Goal: Task Accomplishment & Management: Manage account settings

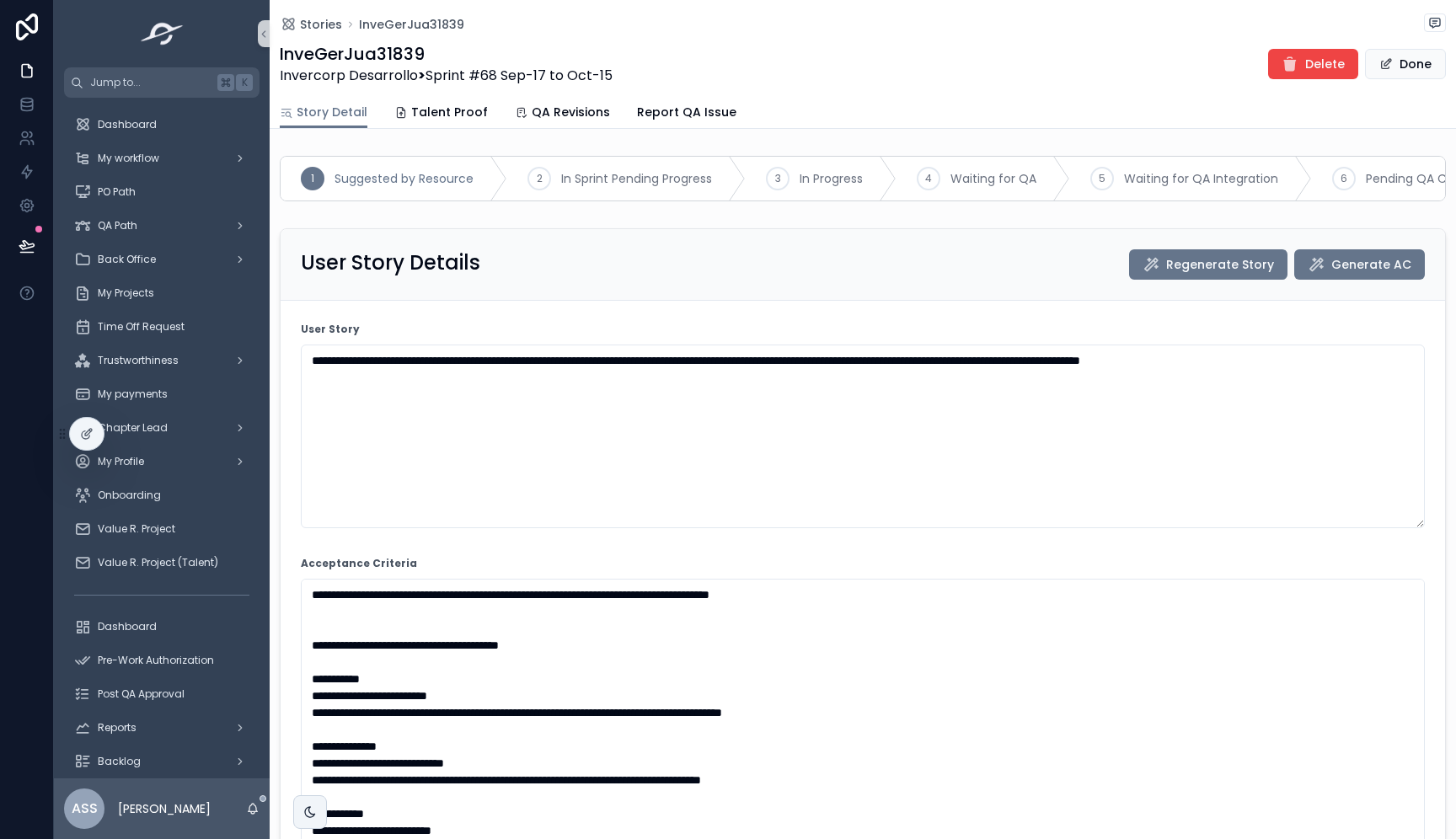
scroll to position [1289, 0]
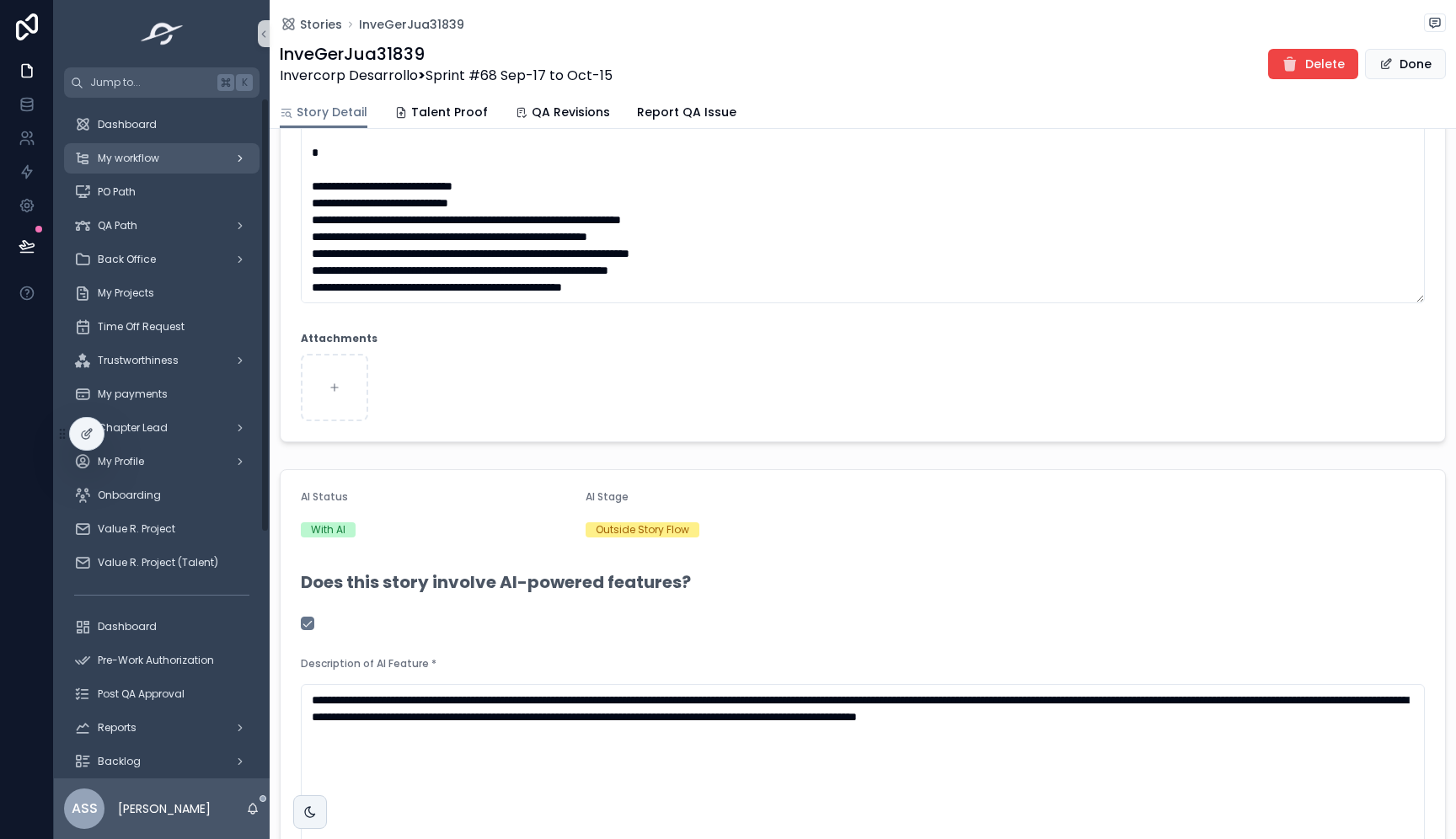
click at [147, 158] on span "My workflow" at bounding box center [129, 158] width 61 height 13
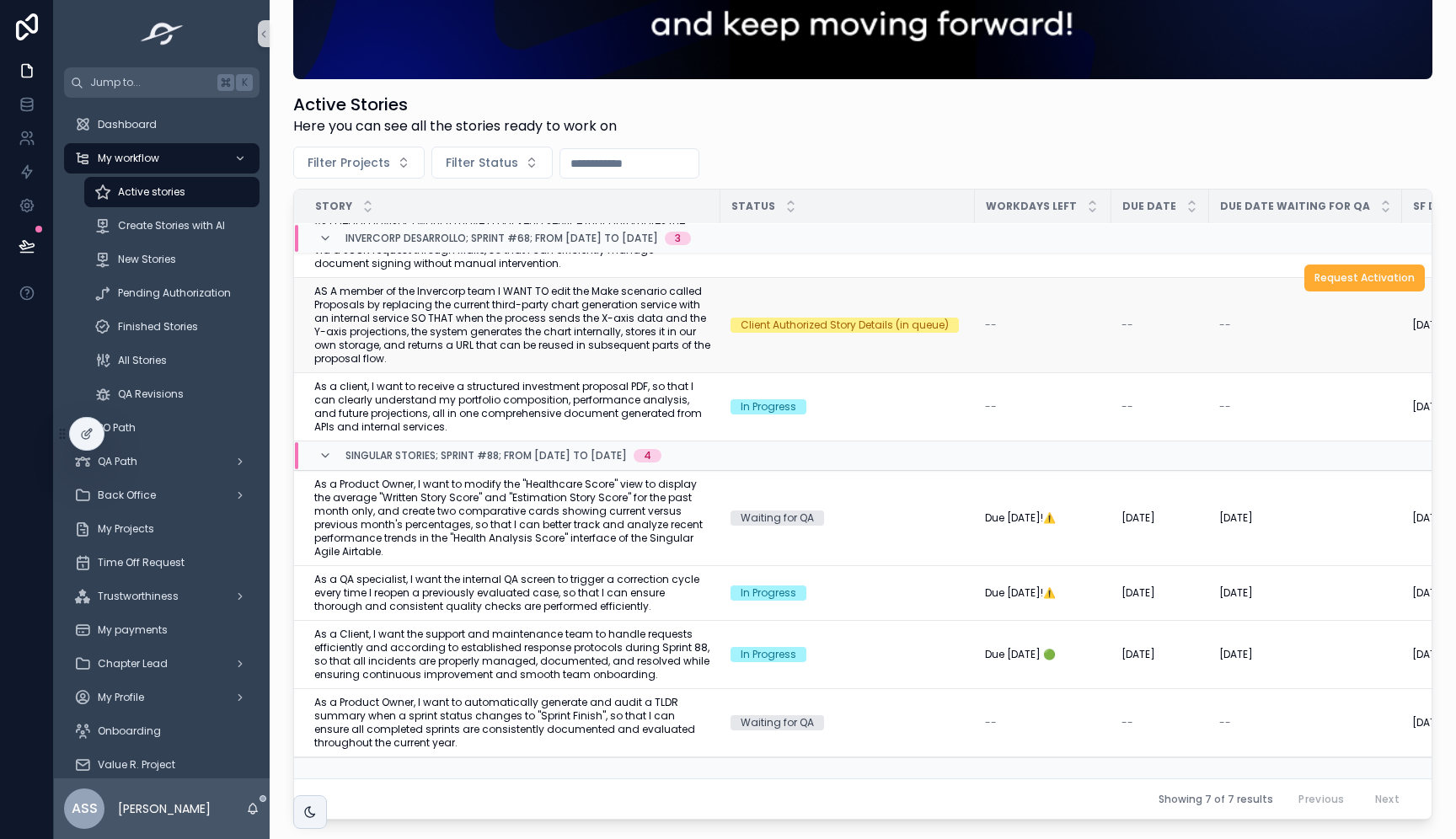
scroll to position [239, 0]
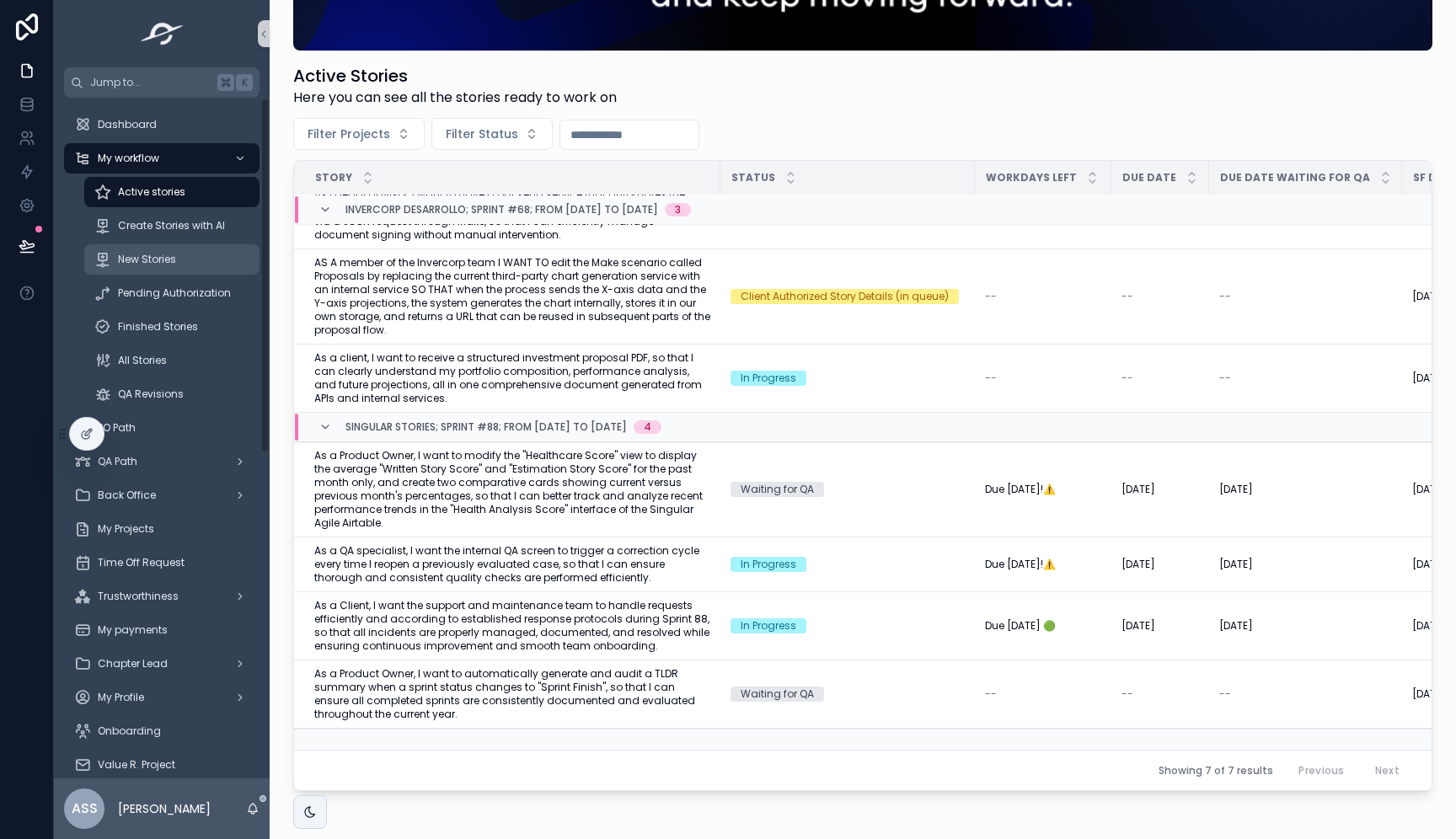
click at [223, 261] on div "New Stories" at bounding box center [172, 260] width 155 height 27
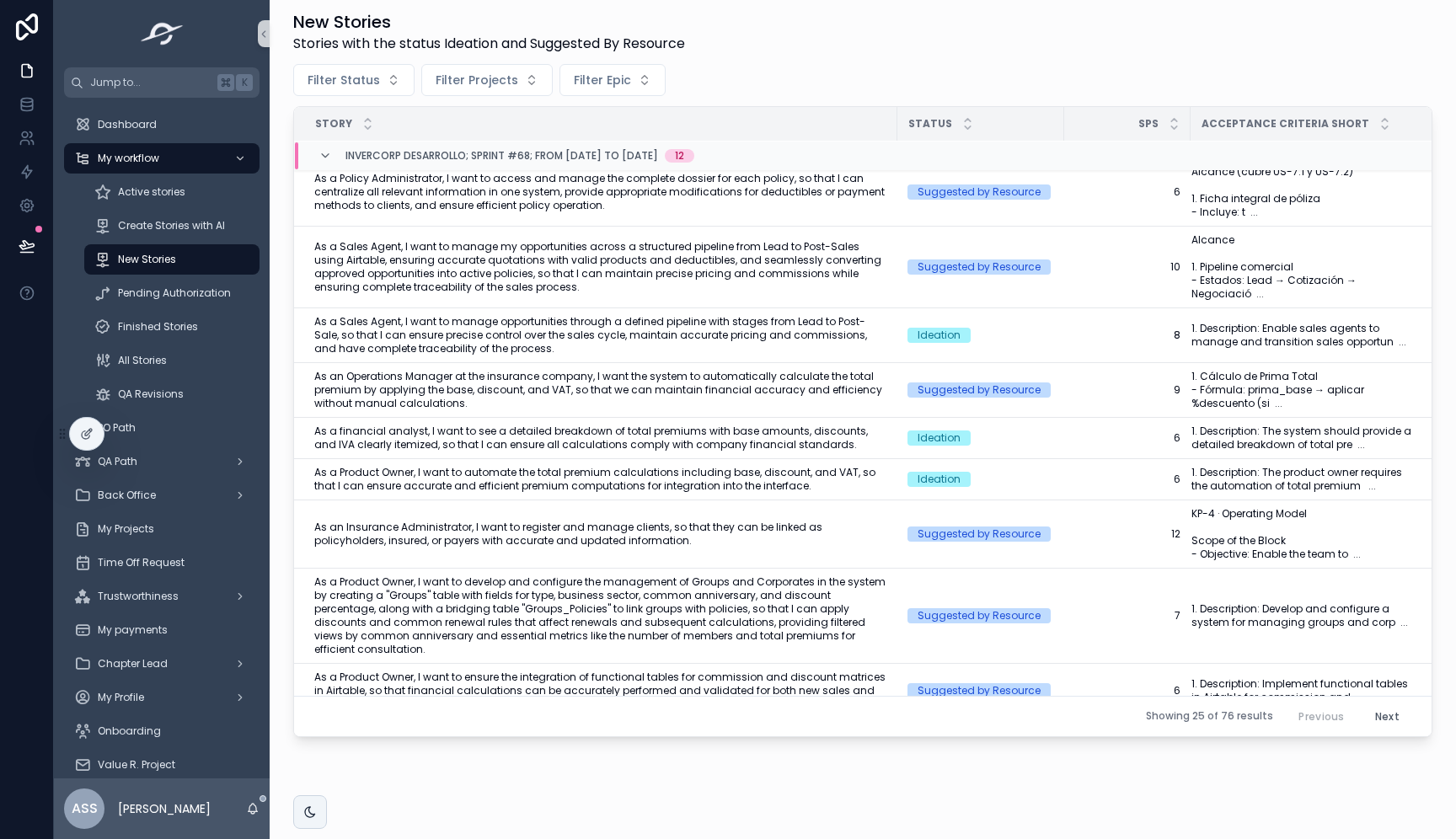
scroll to position [161, 0]
click at [1407, 317] on span "Delete" at bounding box center [1397, 310] width 35 height 13
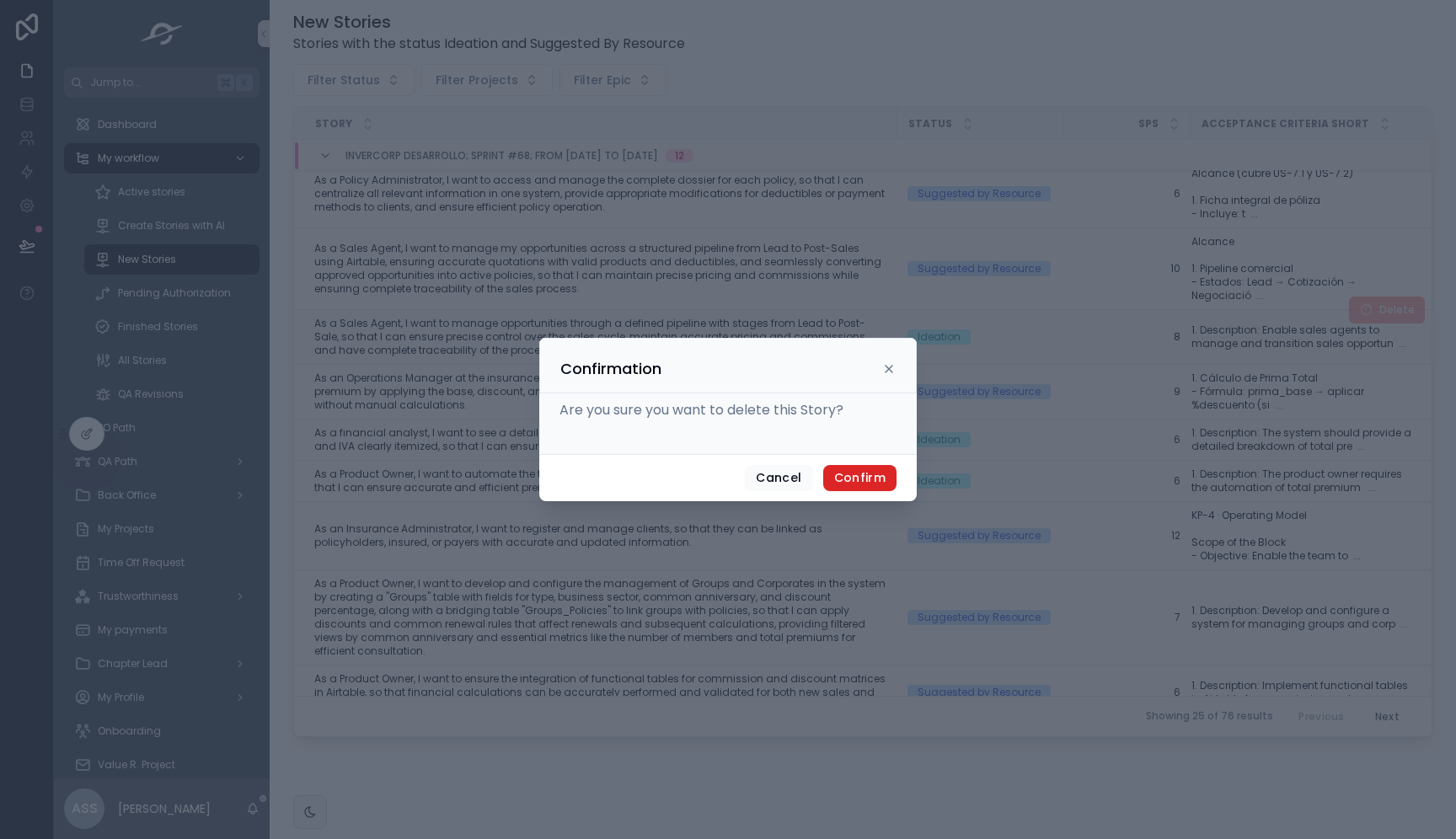
click at [870, 469] on button "Confirm" at bounding box center [860, 479] width 74 height 27
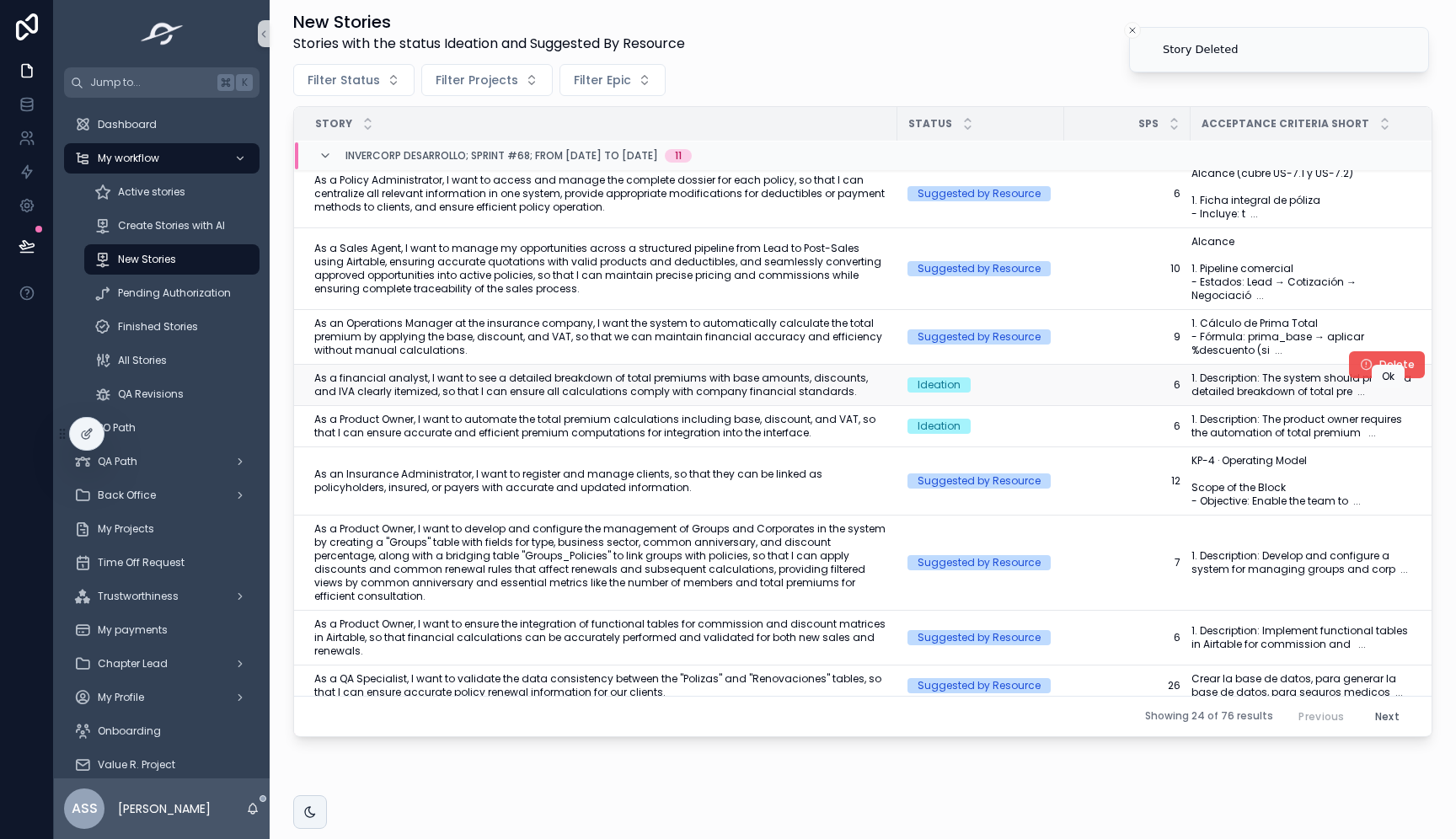
click at [1381, 378] on button "Delete" at bounding box center [1387, 365] width 75 height 27
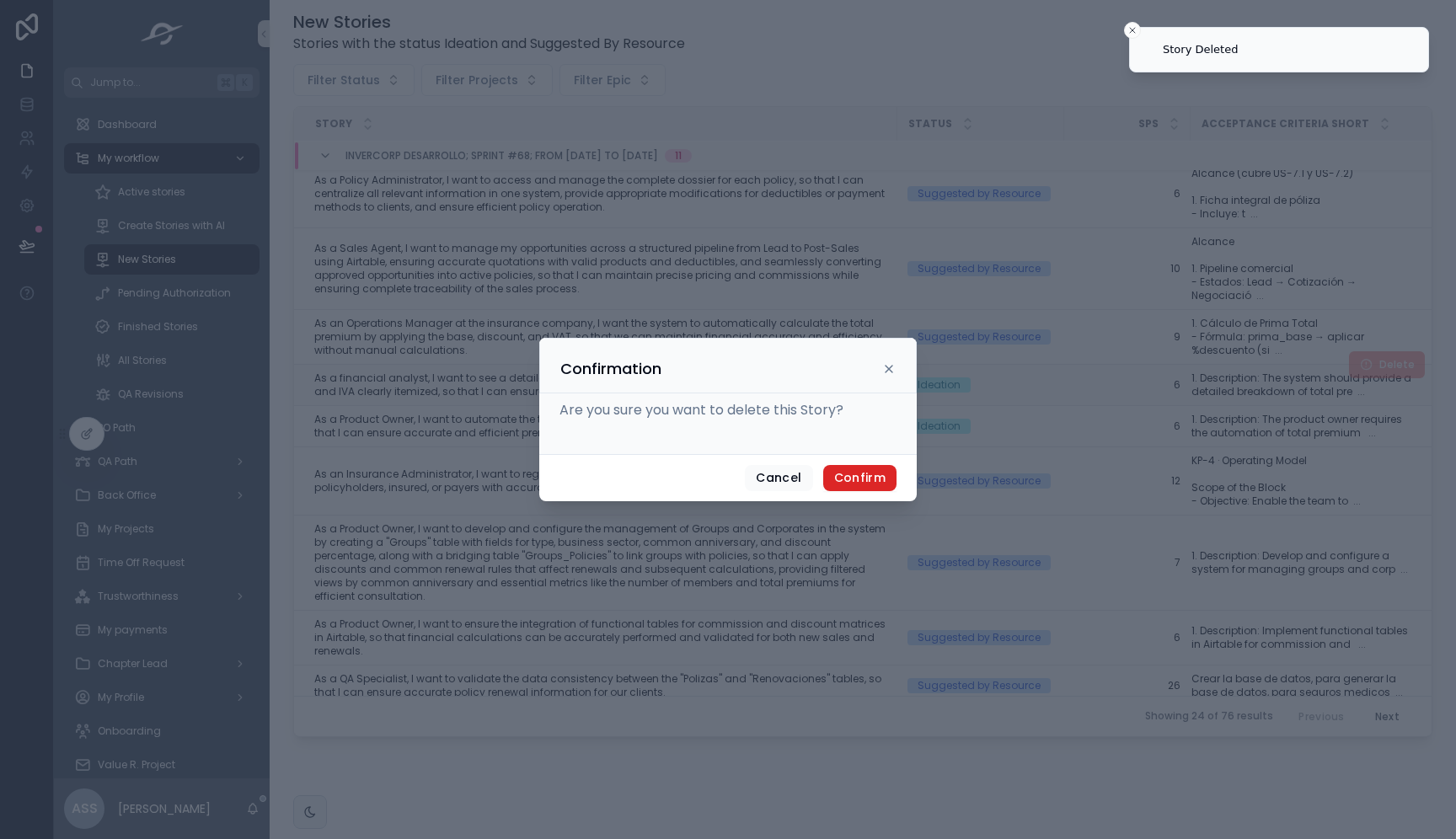
click at [886, 478] on button "Confirm" at bounding box center [860, 479] width 74 height 27
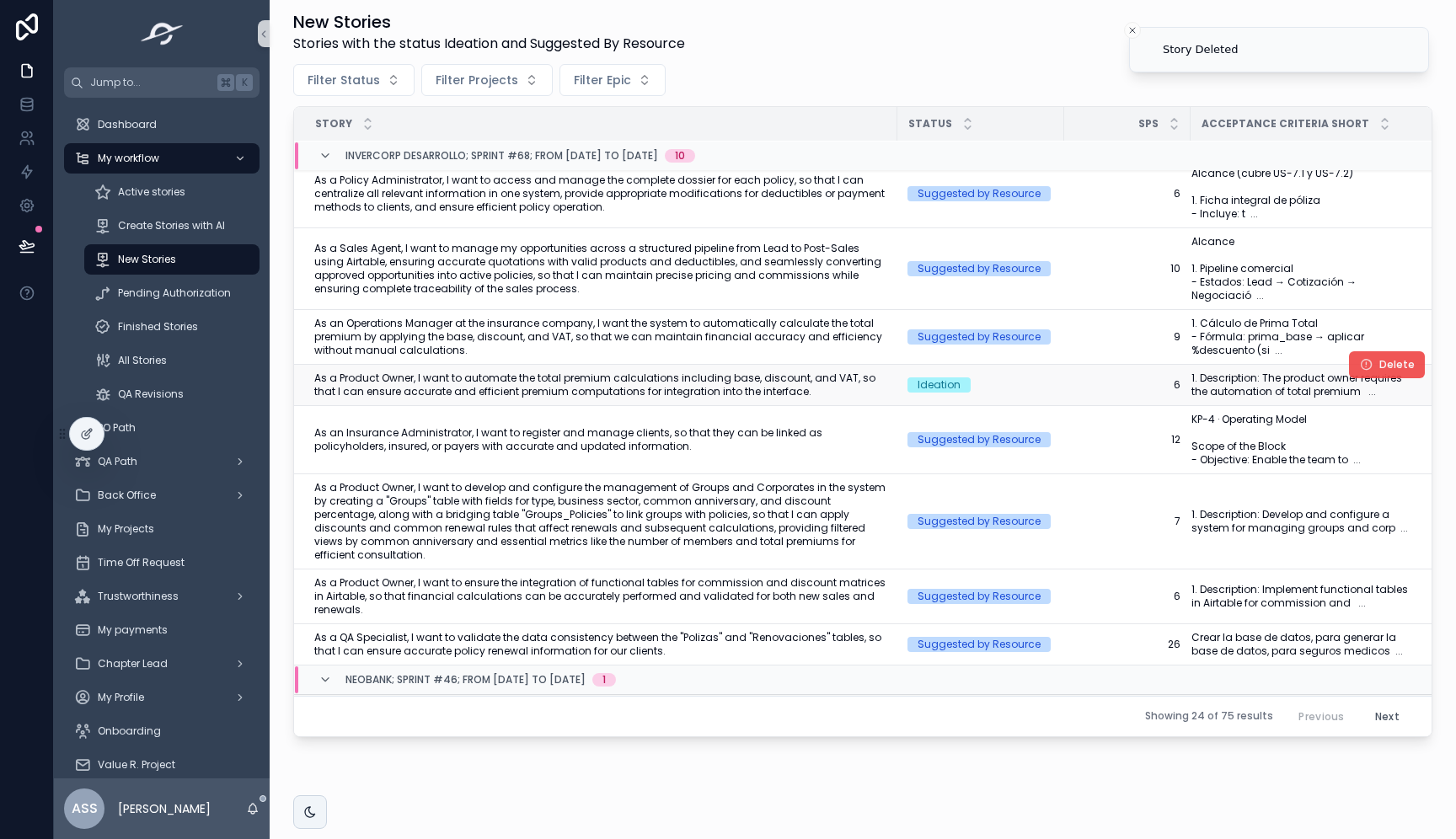
click at [1375, 378] on button "Delete" at bounding box center [1387, 365] width 75 height 27
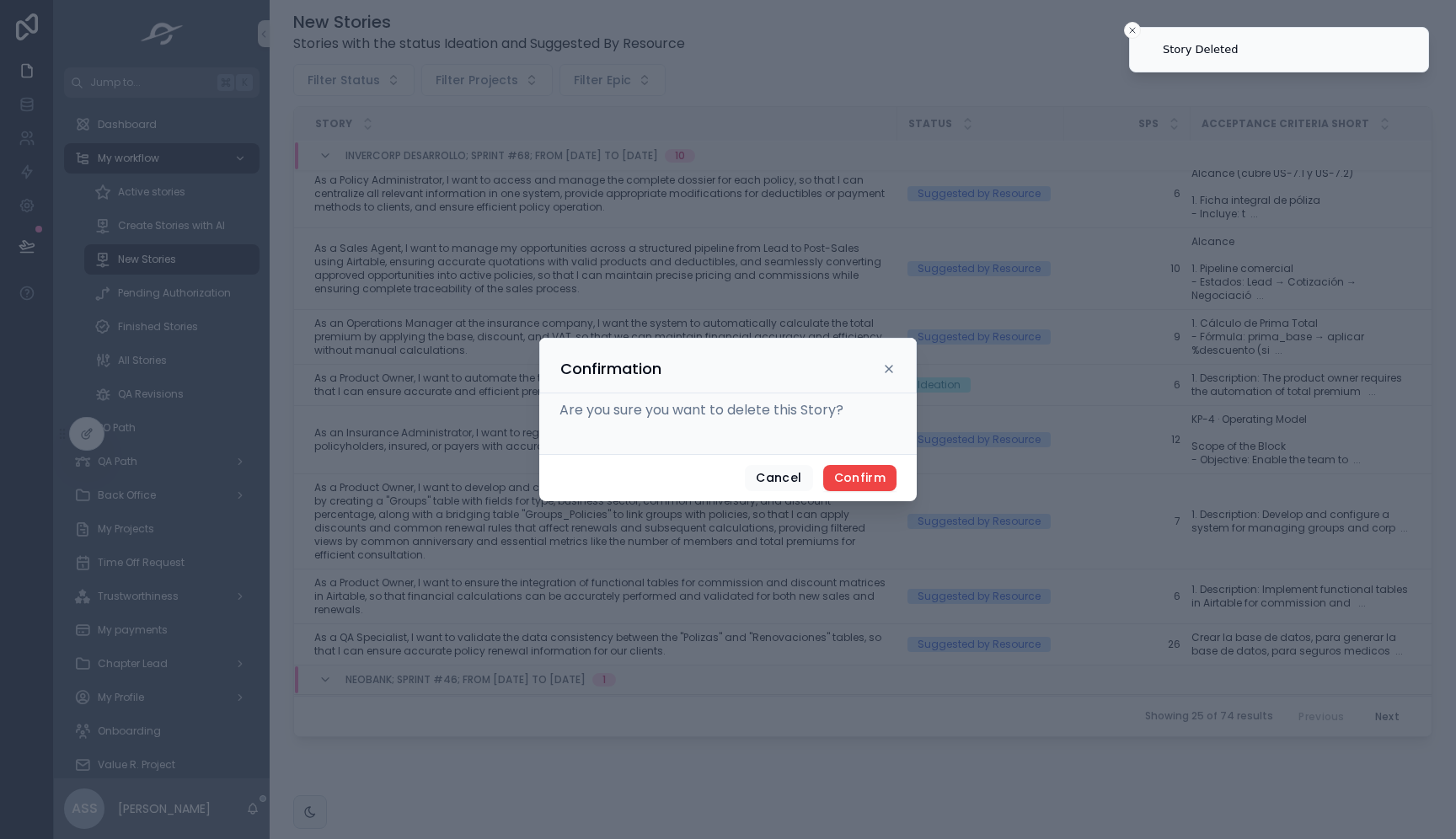
click at [871, 464] on div "Cancel Confirm" at bounding box center [728, 477] width 377 height 48
click at [873, 482] on button "Confirm" at bounding box center [860, 479] width 74 height 27
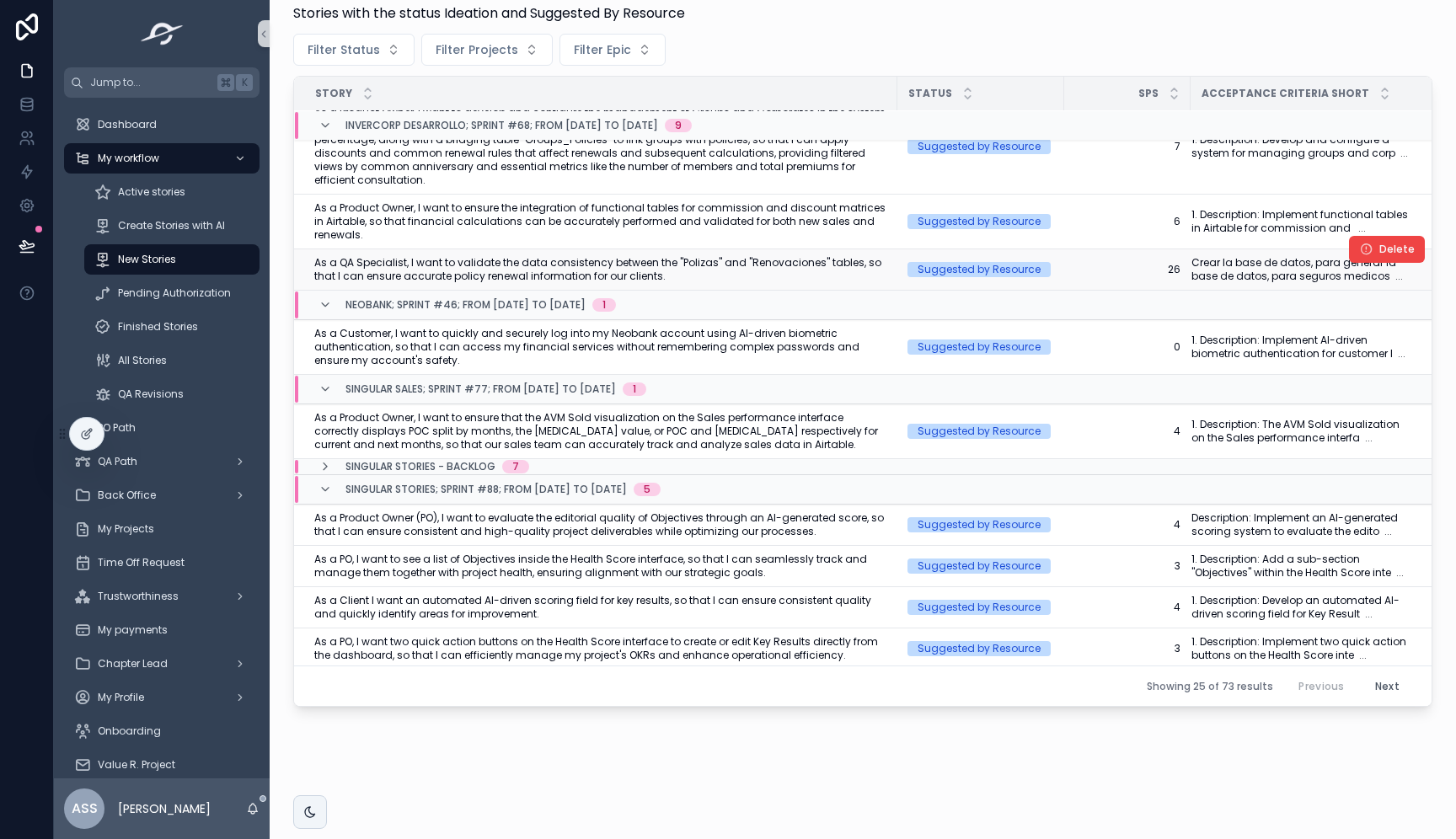
scroll to position [468, 0]
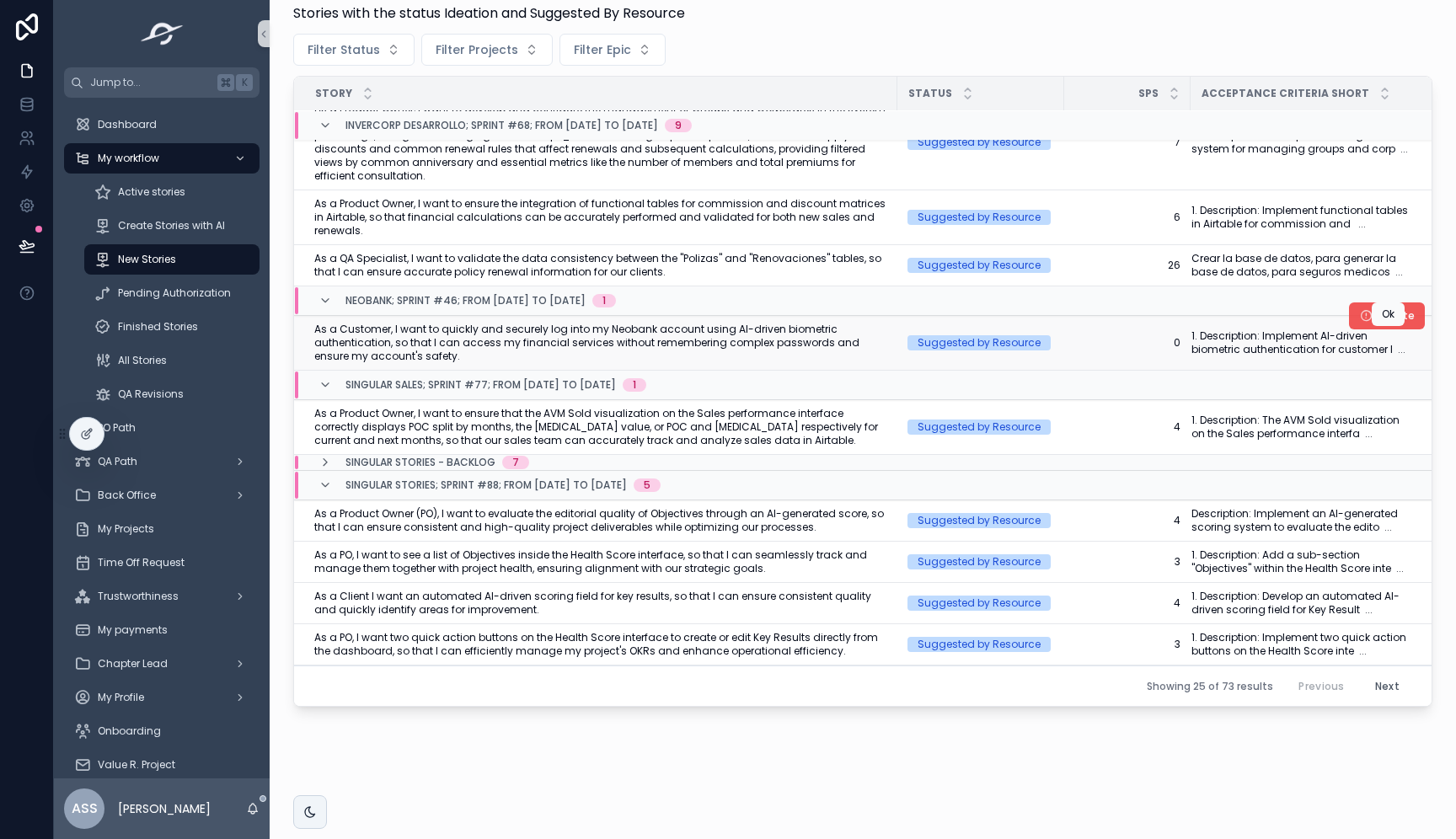
click at [1397, 322] on span "Delete" at bounding box center [1397, 315] width 35 height 13
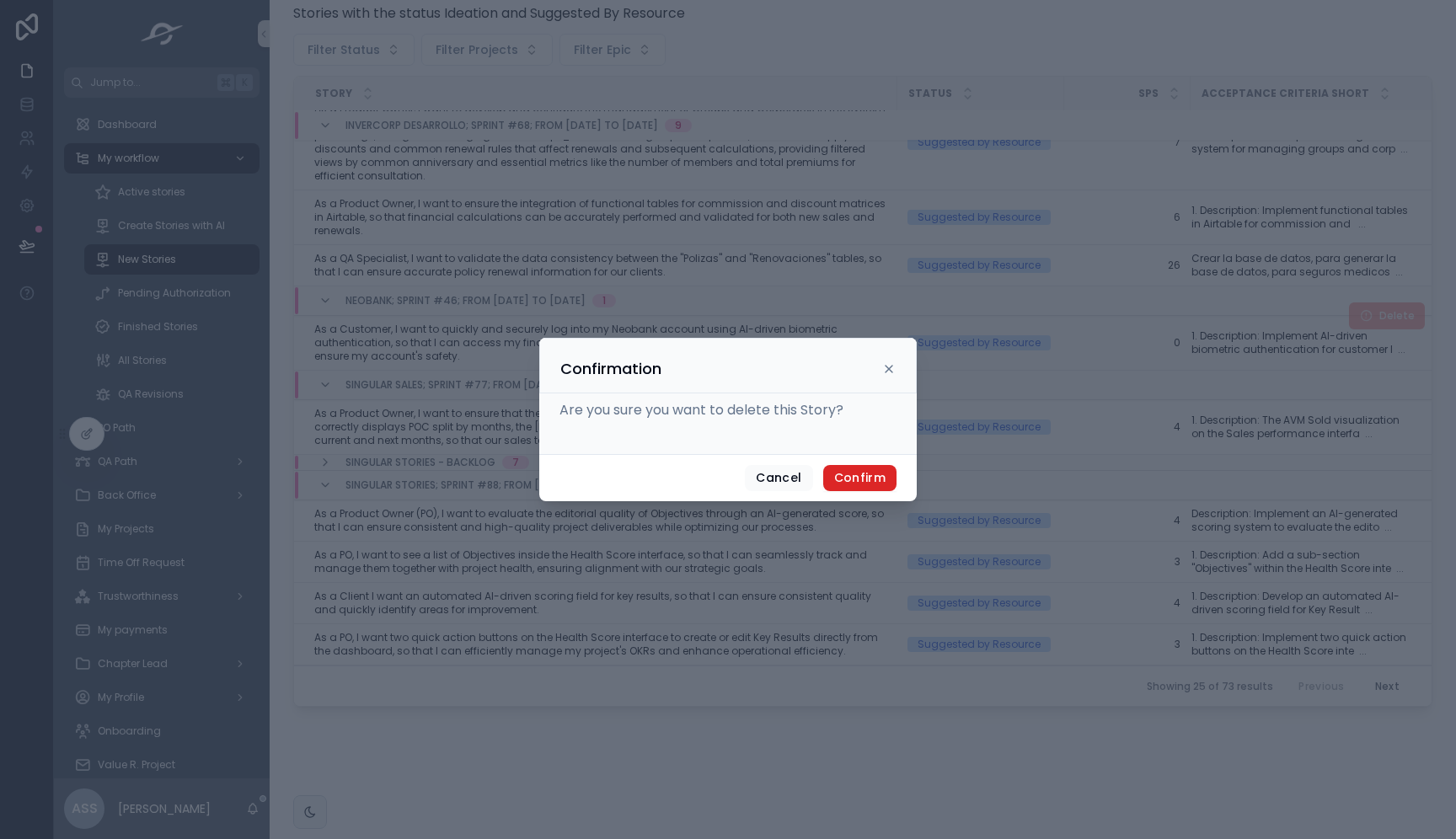
click at [886, 472] on button "Confirm" at bounding box center [860, 479] width 74 height 27
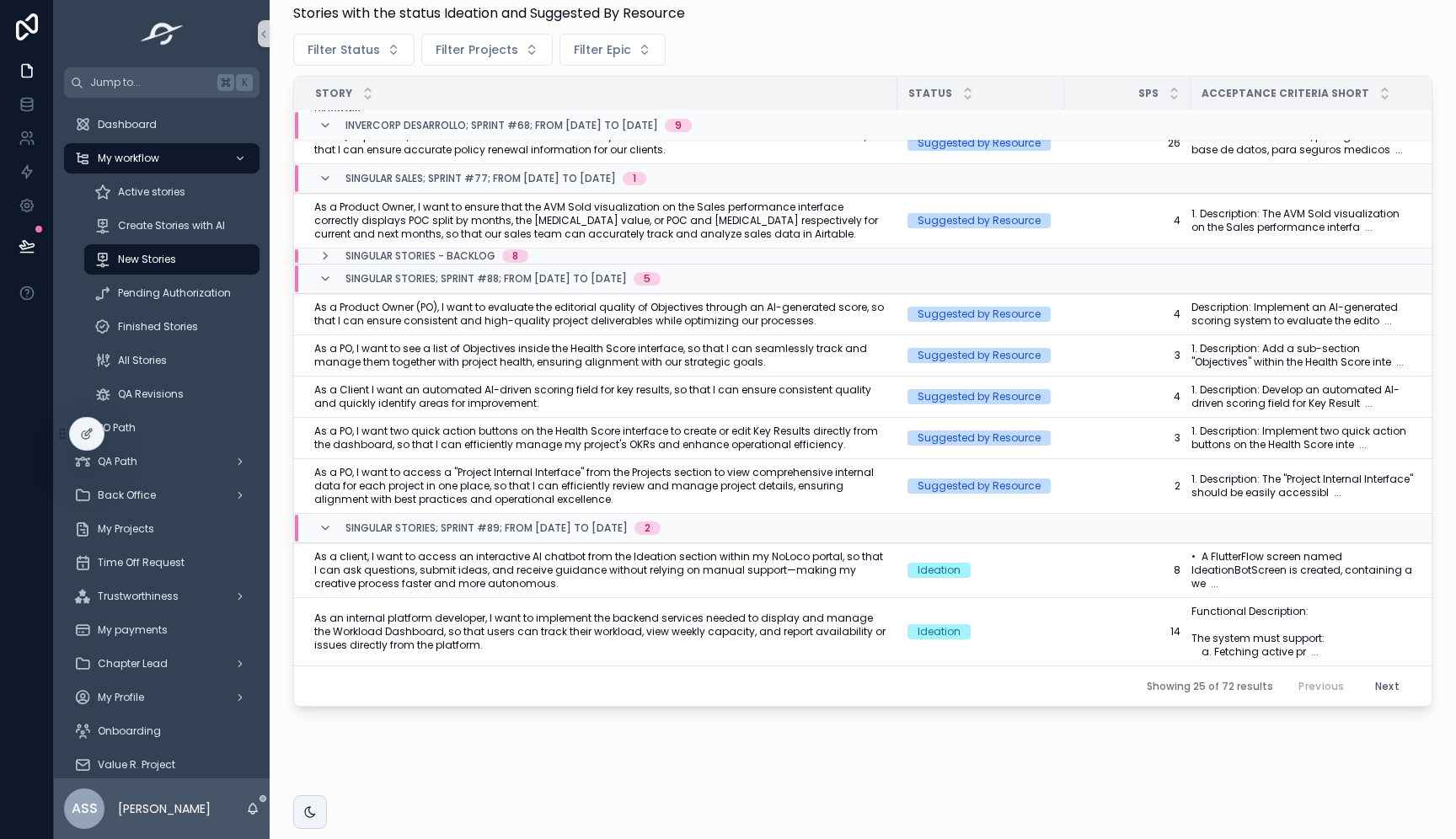
scroll to position [594, 0]
click at [835, 506] on span "As a PO, I want to access a "Project Internal Interface" from the Projects sect…" at bounding box center [601, 485] width 573 height 40
